Goal: Navigation & Orientation: Find specific page/section

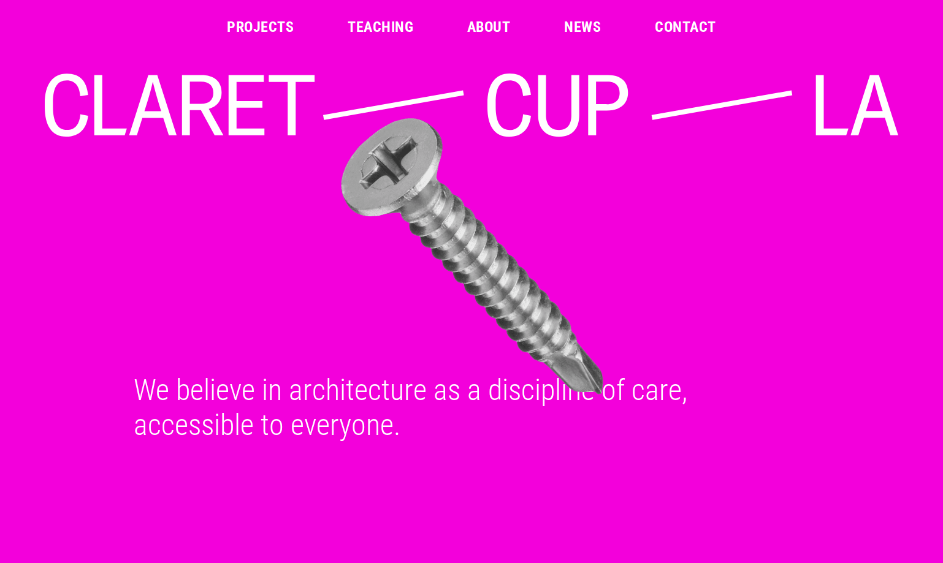
click at [398, 24] on link "Teaching" at bounding box center [381, 27] width 66 height 15
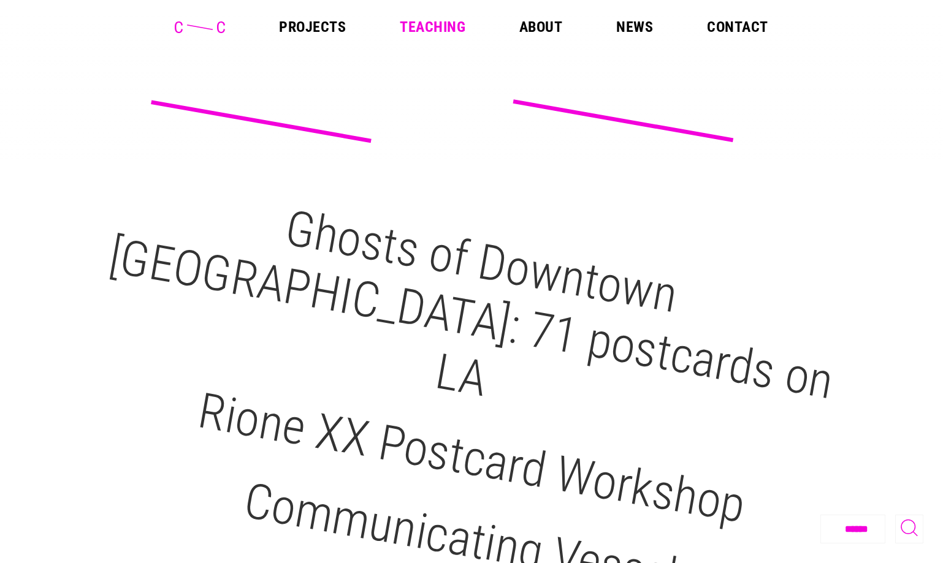
click at [749, 34] on header "Projects Teaching About News Contact" at bounding box center [471, 27] width 943 height 54
click at [744, 28] on link "Contact" at bounding box center [737, 27] width 61 height 15
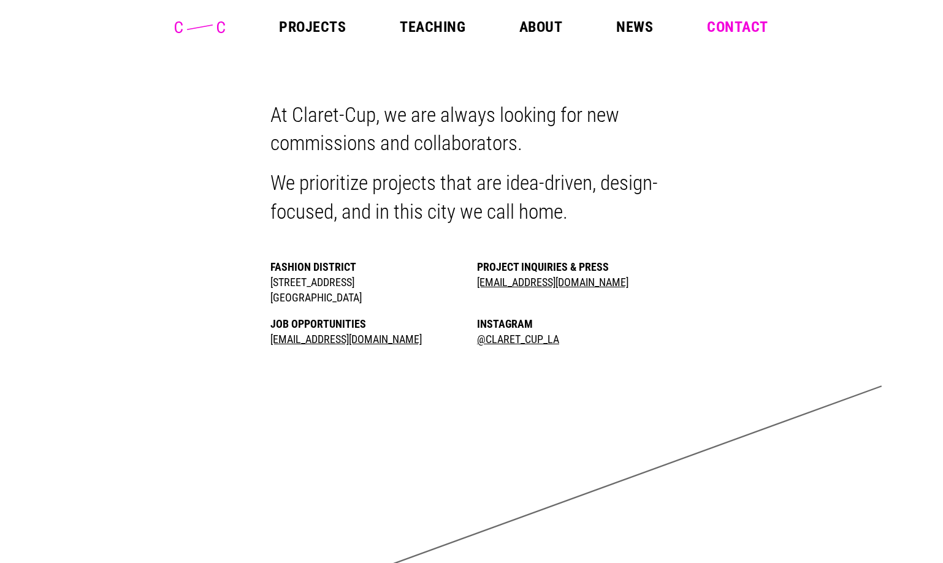
click at [539, 22] on link "About" at bounding box center [540, 27] width 43 height 15
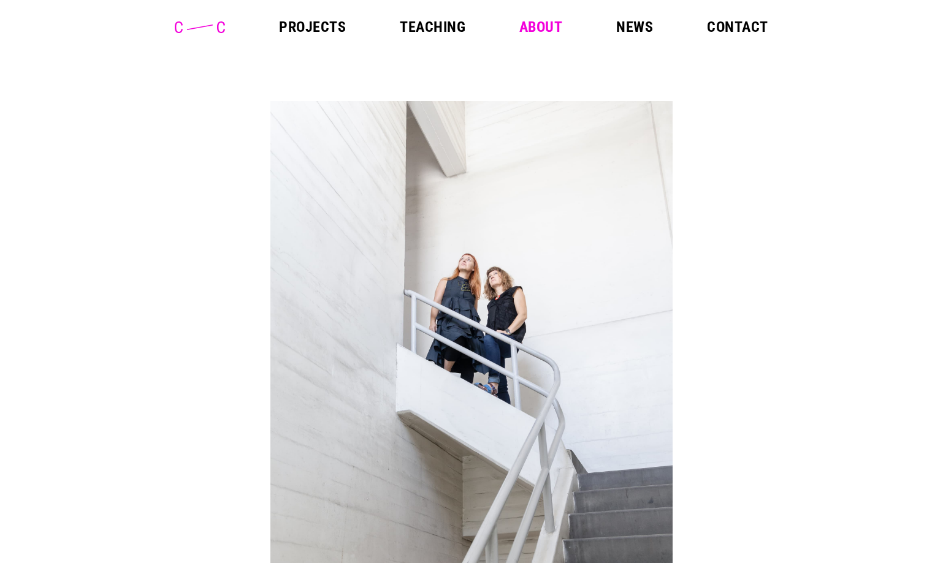
click at [308, 31] on link "Projects" at bounding box center [312, 27] width 67 height 15
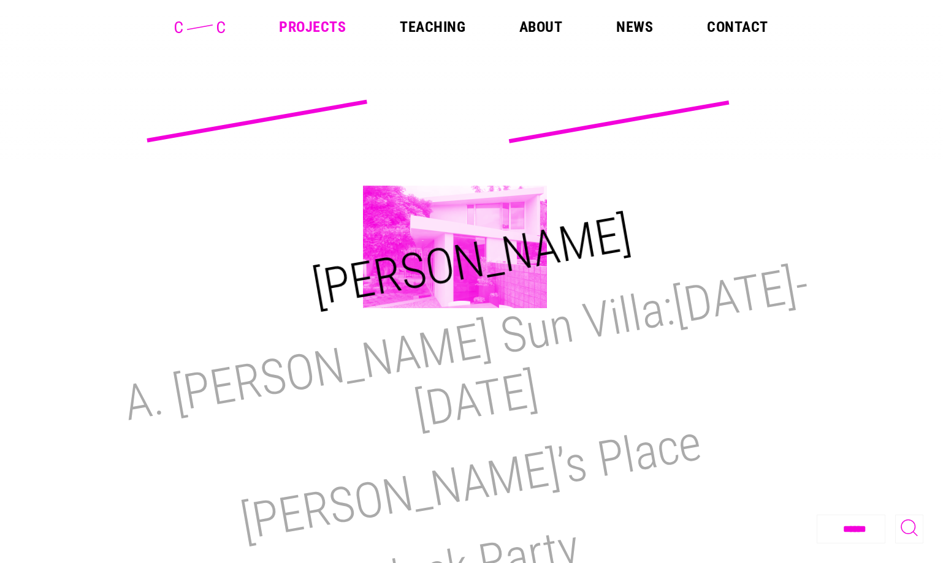
click at [455, 247] on h2 "[PERSON_NAME]" at bounding box center [471, 261] width 327 height 113
